Goal: Obtain resource: Obtain resource

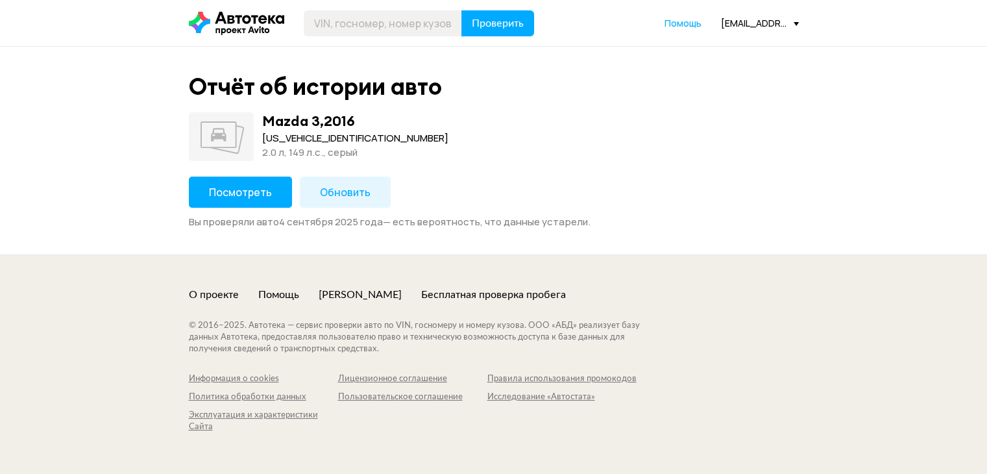
click at [253, 202] on button "Посмотреть" at bounding box center [240, 191] width 103 height 31
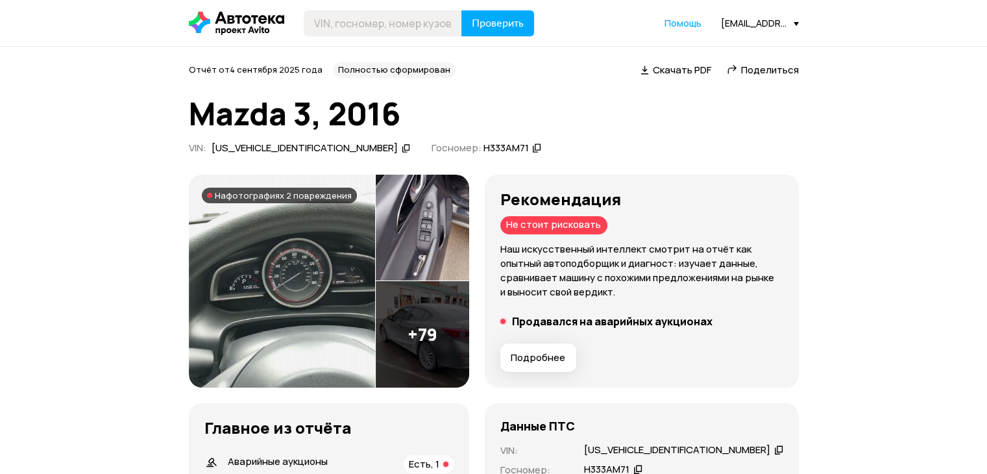
click at [565, 361] on span "Подробнее" at bounding box center [538, 357] width 54 height 13
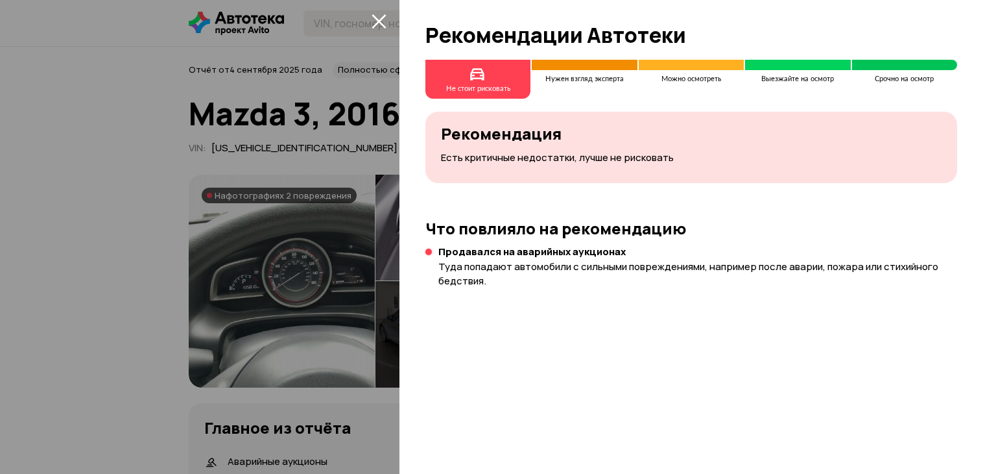
click at [101, 266] on div at bounding box center [498, 237] width 996 height 474
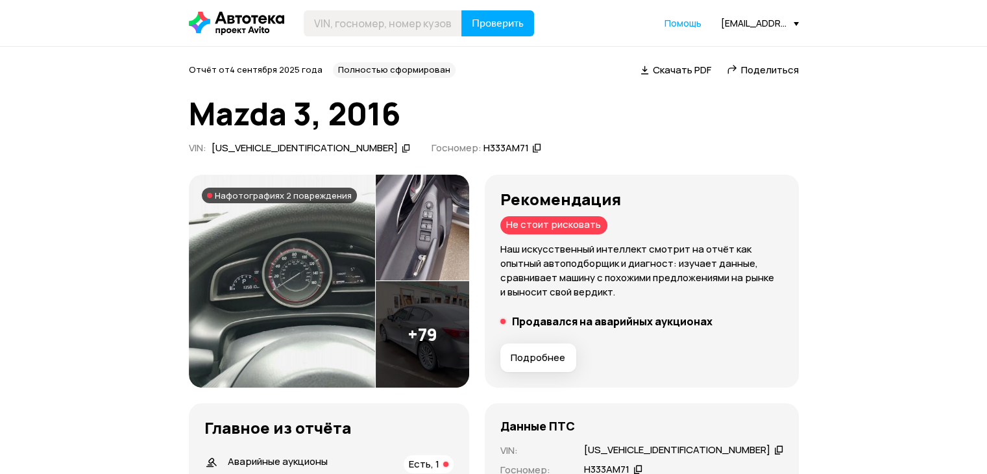
click at [374, 66] on div "Полностью сформирован" at bounding box center [394, 70] width 123 height 16
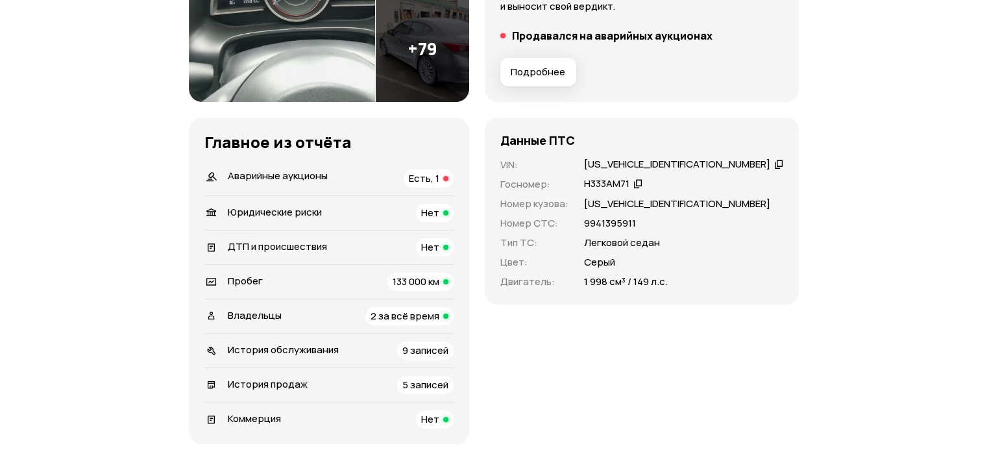
scroll to position [322, 0]
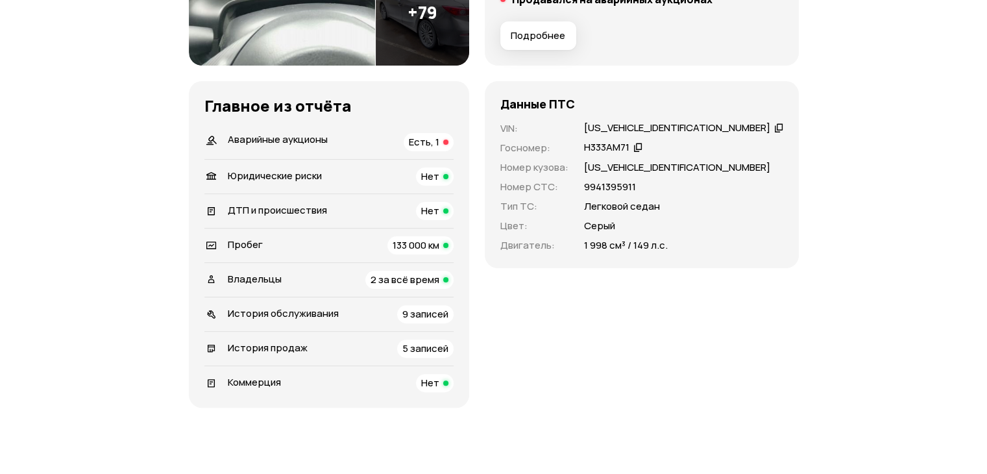
click at [774, 127] on icon at bounding box center [778, 127] width 9 height 13
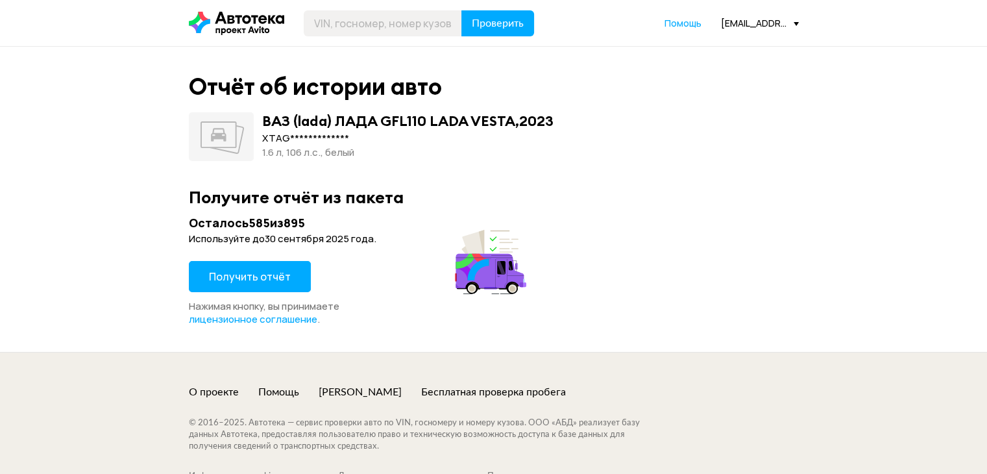
click at [262, 282] on span "Получить отчёт" at bounding box center [250, 276] width 82 height 14
click at [259, 278] on span "Получить отчёт" at bounding box center [250, 276] width 82 height 14
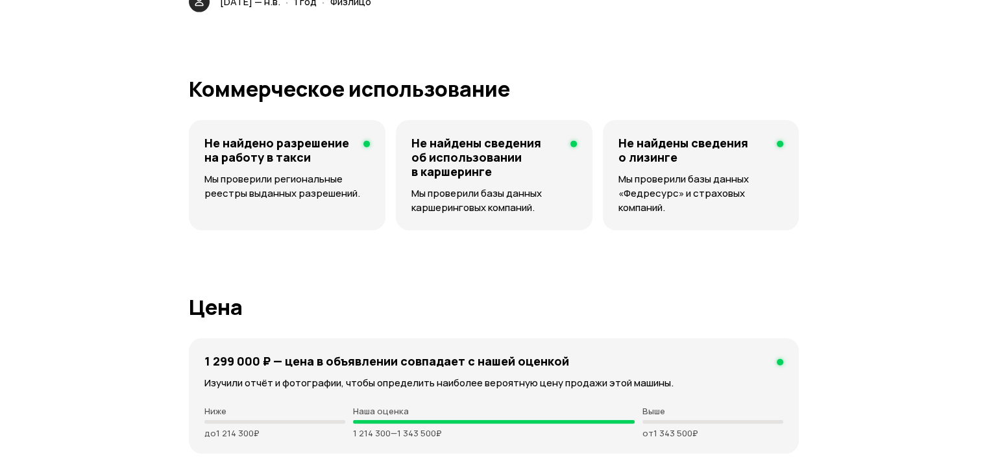
scroll to position [3179, 0]
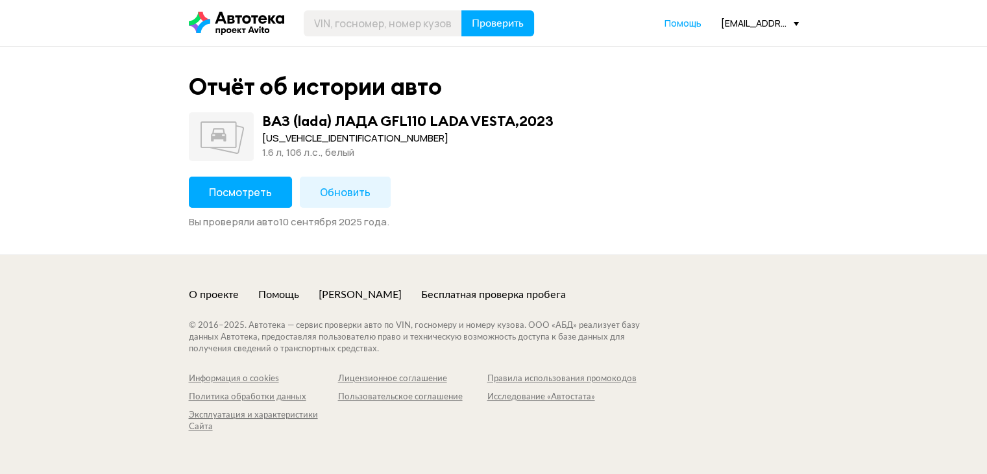
click at [237, 197] on span "Посмотреть" at bounding box center [240, 192] width 63 height 14
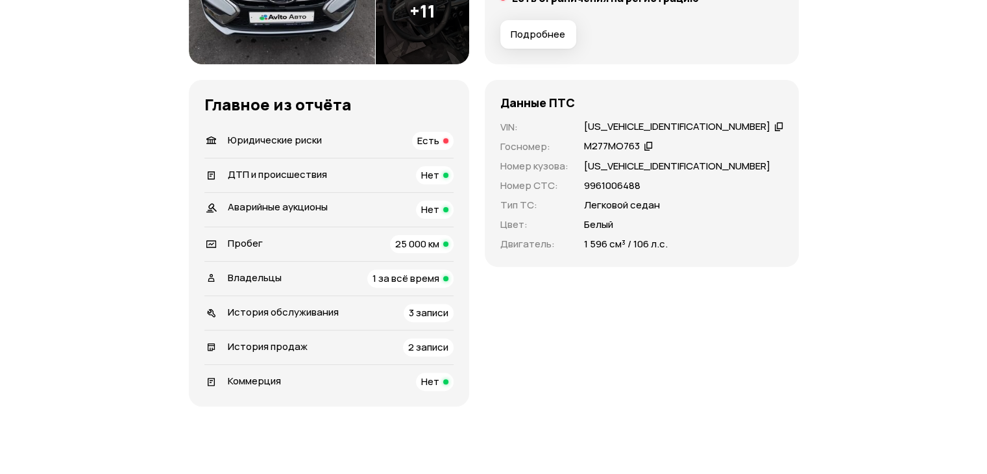
scroll to position [389, 0]
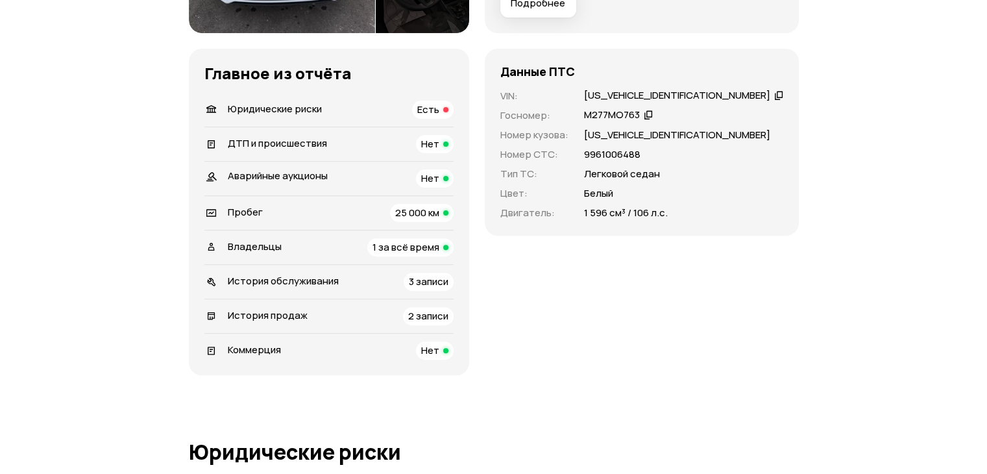
click at [562, 5] on span "Подробнее" at bounding box center [538, 3] width 54 height 13
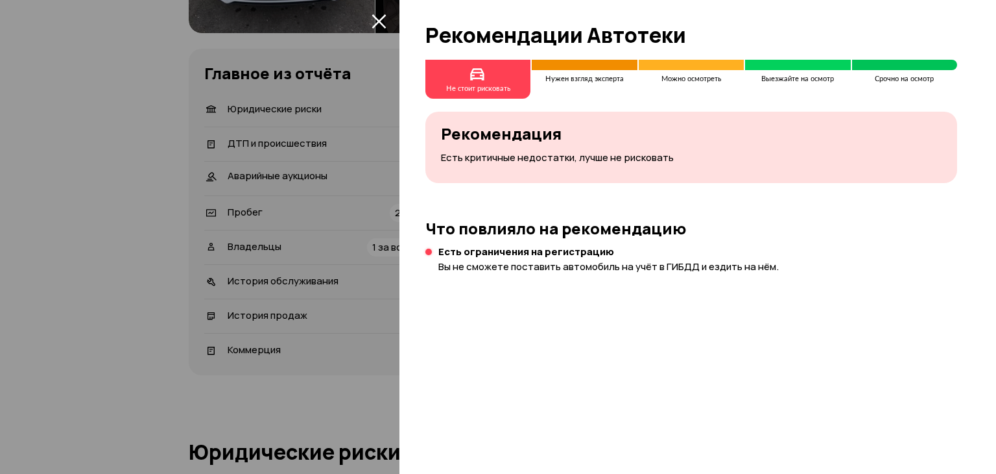
click at [326, 203] on div at bounding box center [498, 237] width 996 height 474
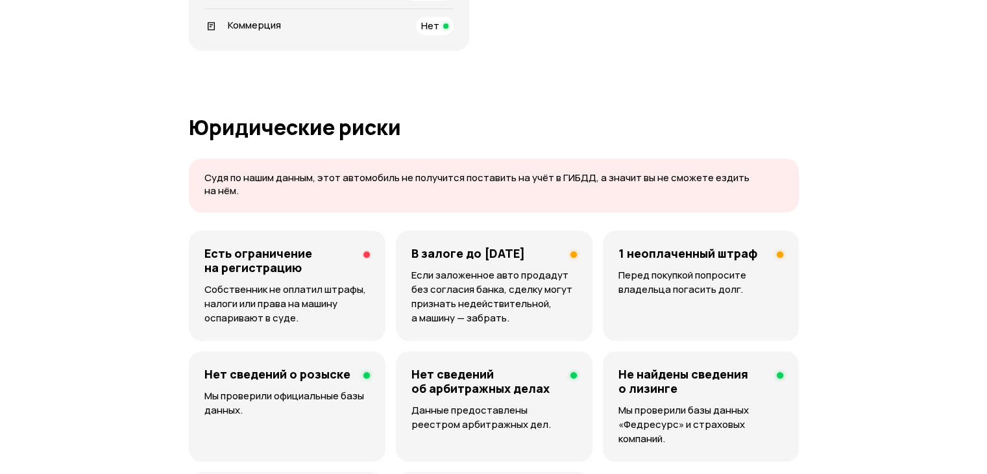
scroll to position [778, 0]
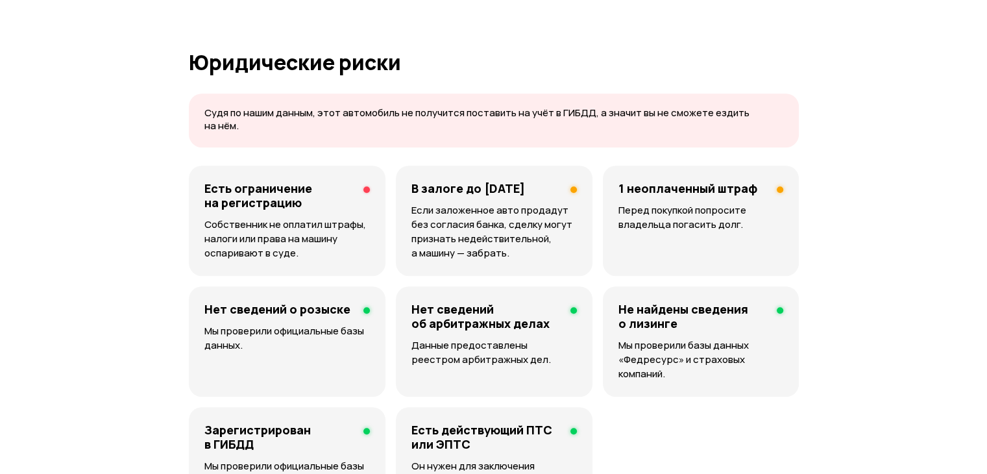
click at [335, 190] on h4 "Есть ограничение на регистрацию" at bounding box center [278, 195] width 149 height 29
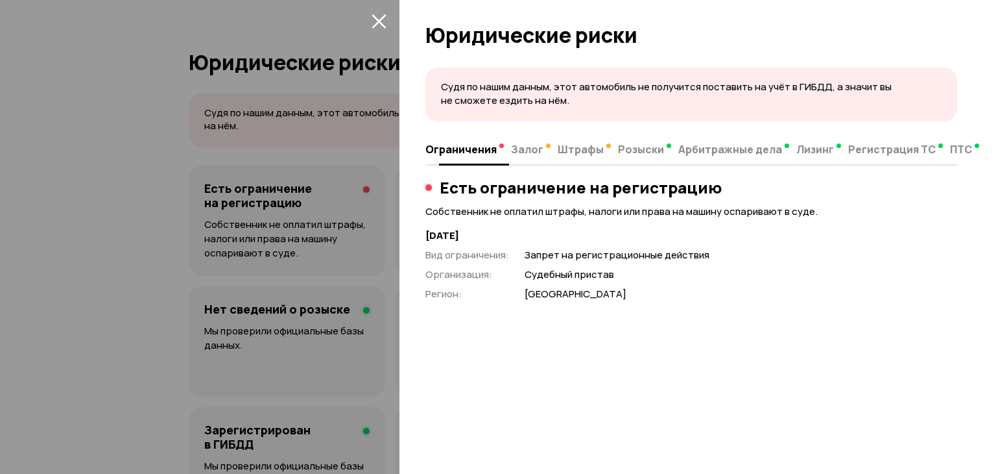
click at [516, 151] on span "Залог" at bounding box center [527, 149] width 32 height 13
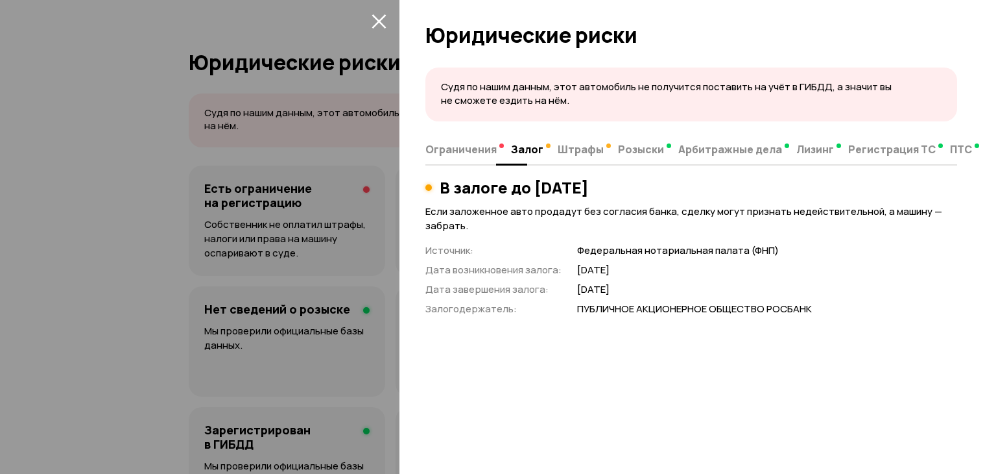
click at [483, 151] on span "Ограничения" at bounding box center [461, 149] width 71 height 13
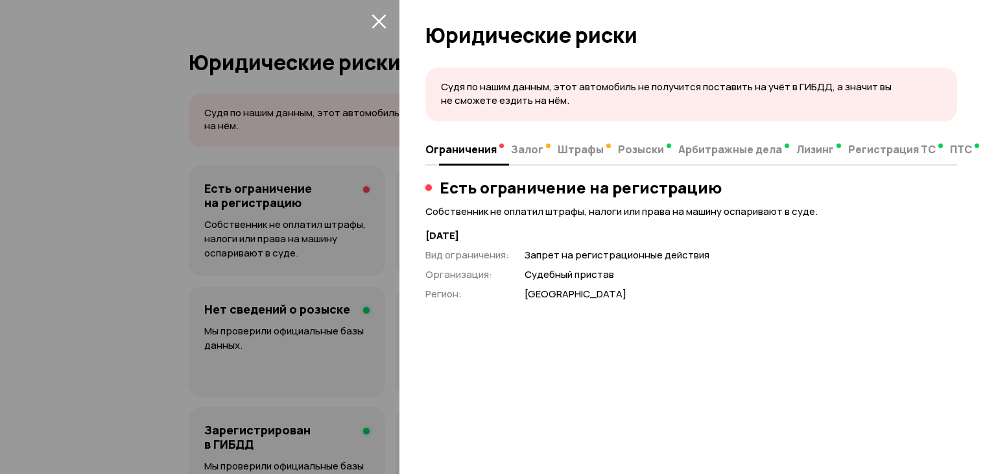
click at [519, 146] on span "Залог" at bounding box center [527, 149] width 32 height 13
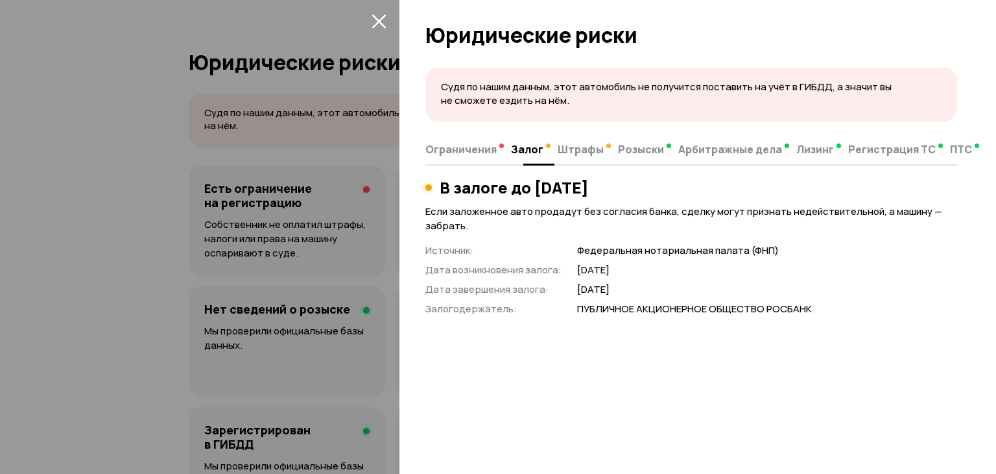
click at [560, 149] on span "Штрафы" at bounding box center [581, 149] width 46 height 13
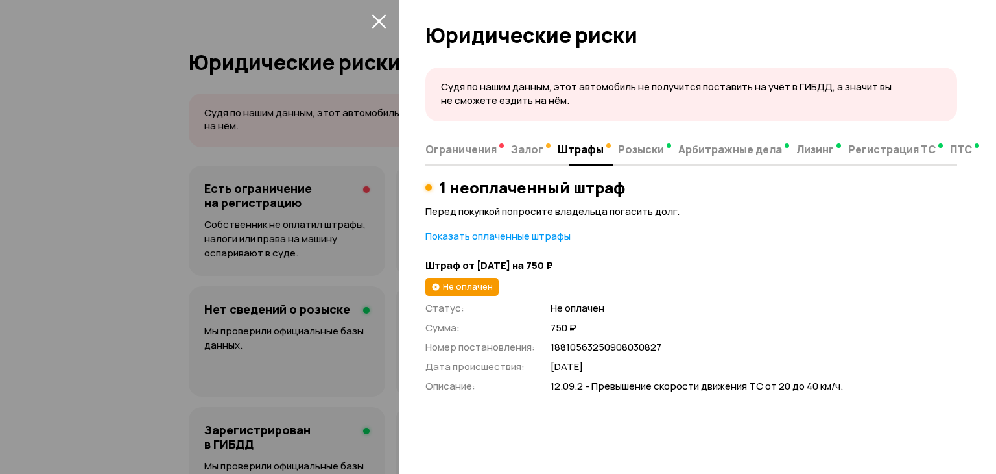
click at [644, 149] on span "Розыски" at bounding box center [641, 149] width 46 height 13
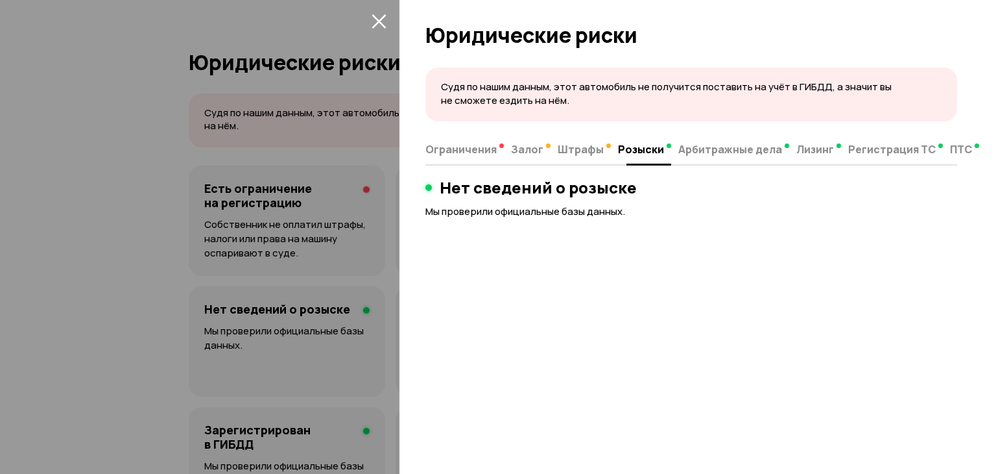
click at [742, 154] on span "Арбитражные дела" at bounding box center [731, 149] width 104 height 13
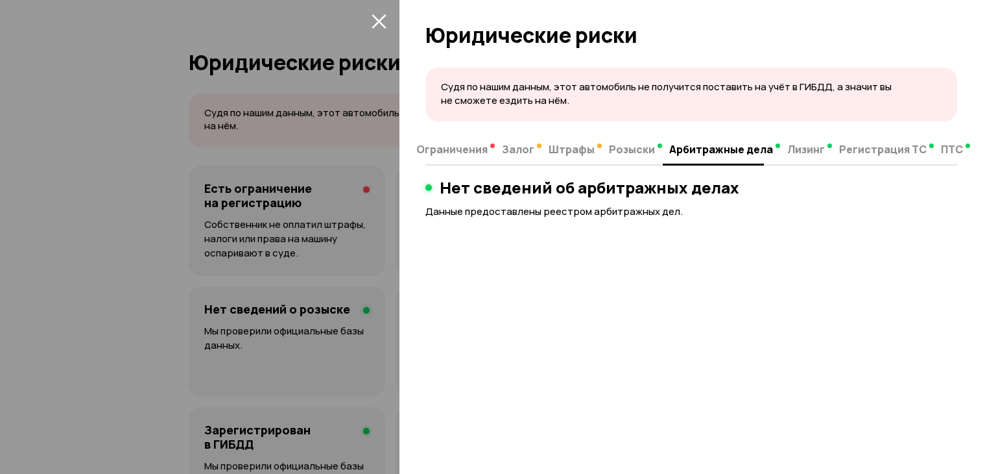
click at [383, 14] on icon "закрыть" at bounding box center [379, 21] width 15 height 15
